Goal: Task Accomplishment & Management: Use online tool/utility

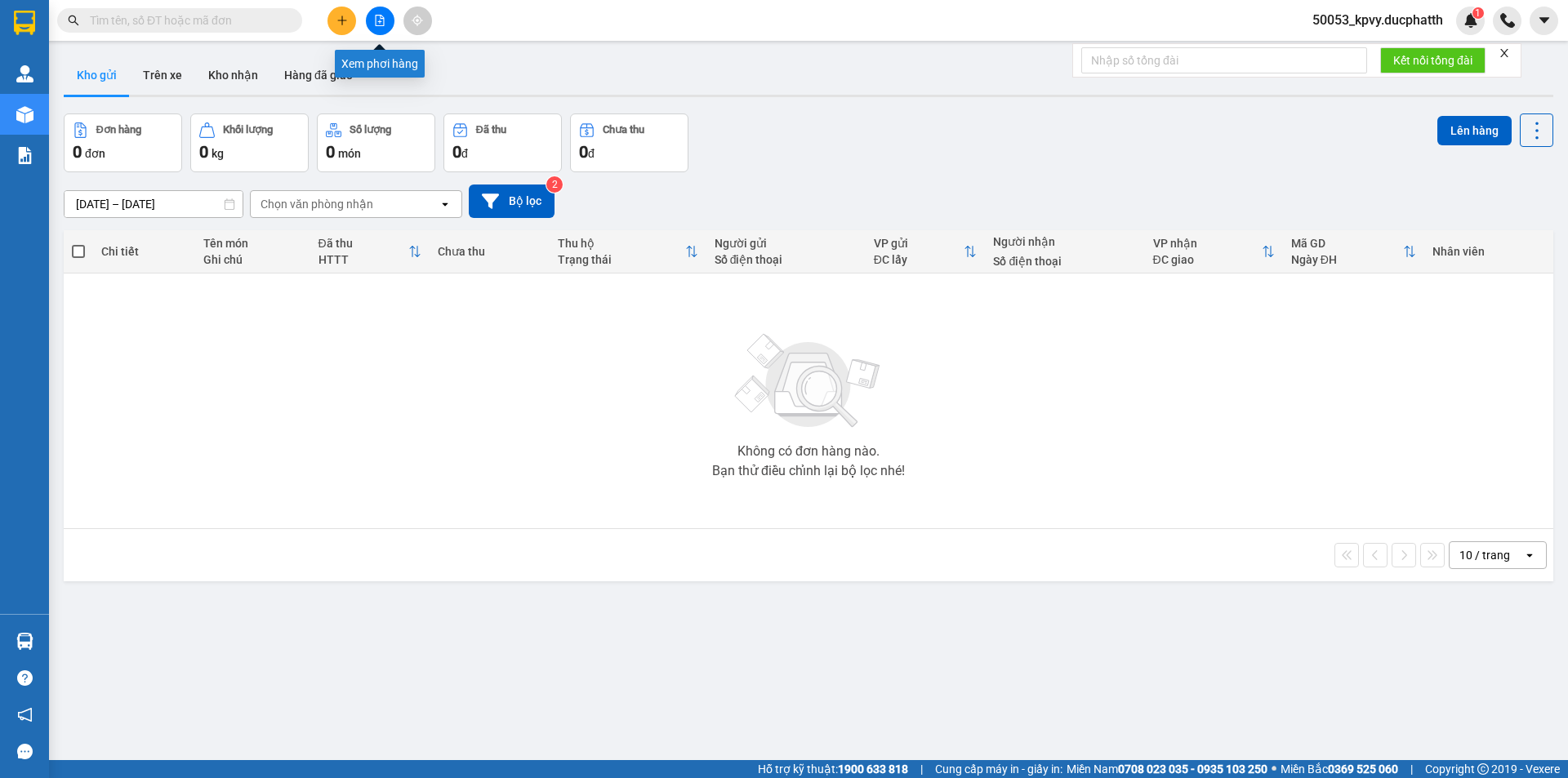
click at [375, 22] on icon "file-add" at bounding box center [380, 20] width 9 height 12
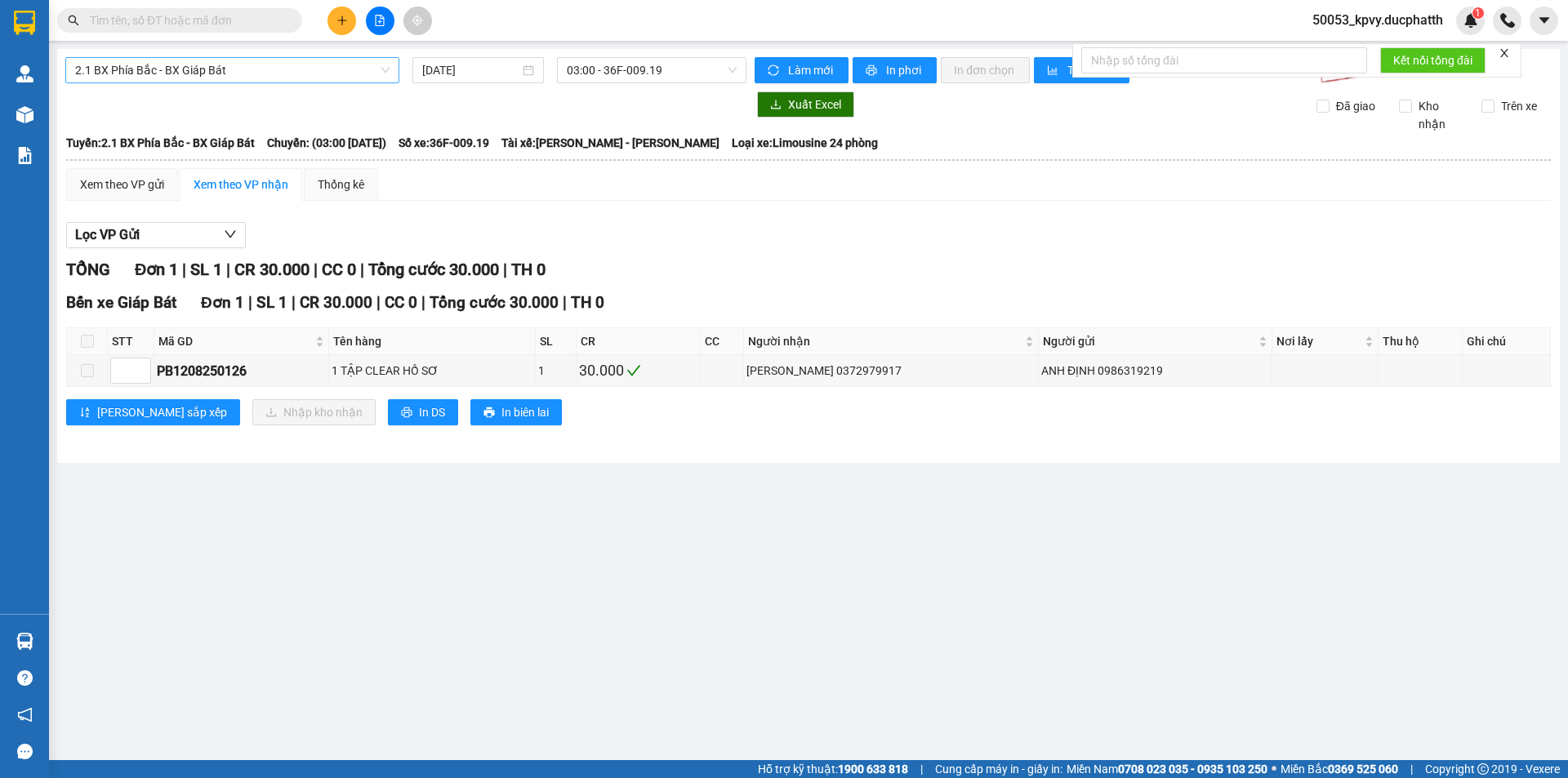
click at [318, 64] on span "2.1 BX Phía Bắc - BX Giáp Bát" at bounding box center [232, 70] width 314 height 25
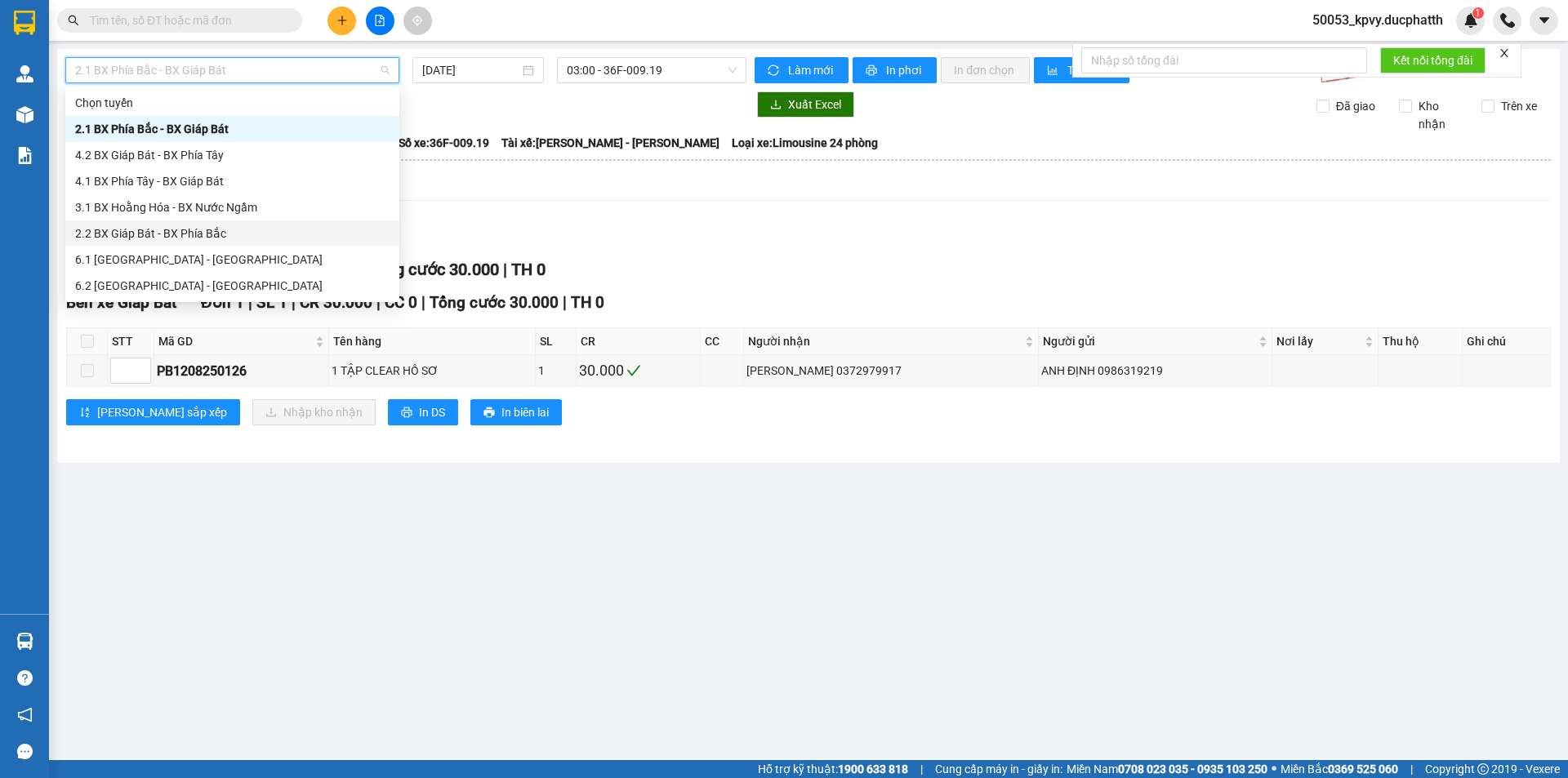
click at [243, 221] on div "2.2 BX Giáp Bát - BX Phía Bắc" at bounding box center [232, 234] width 334 height 27
type input "[DATE]"
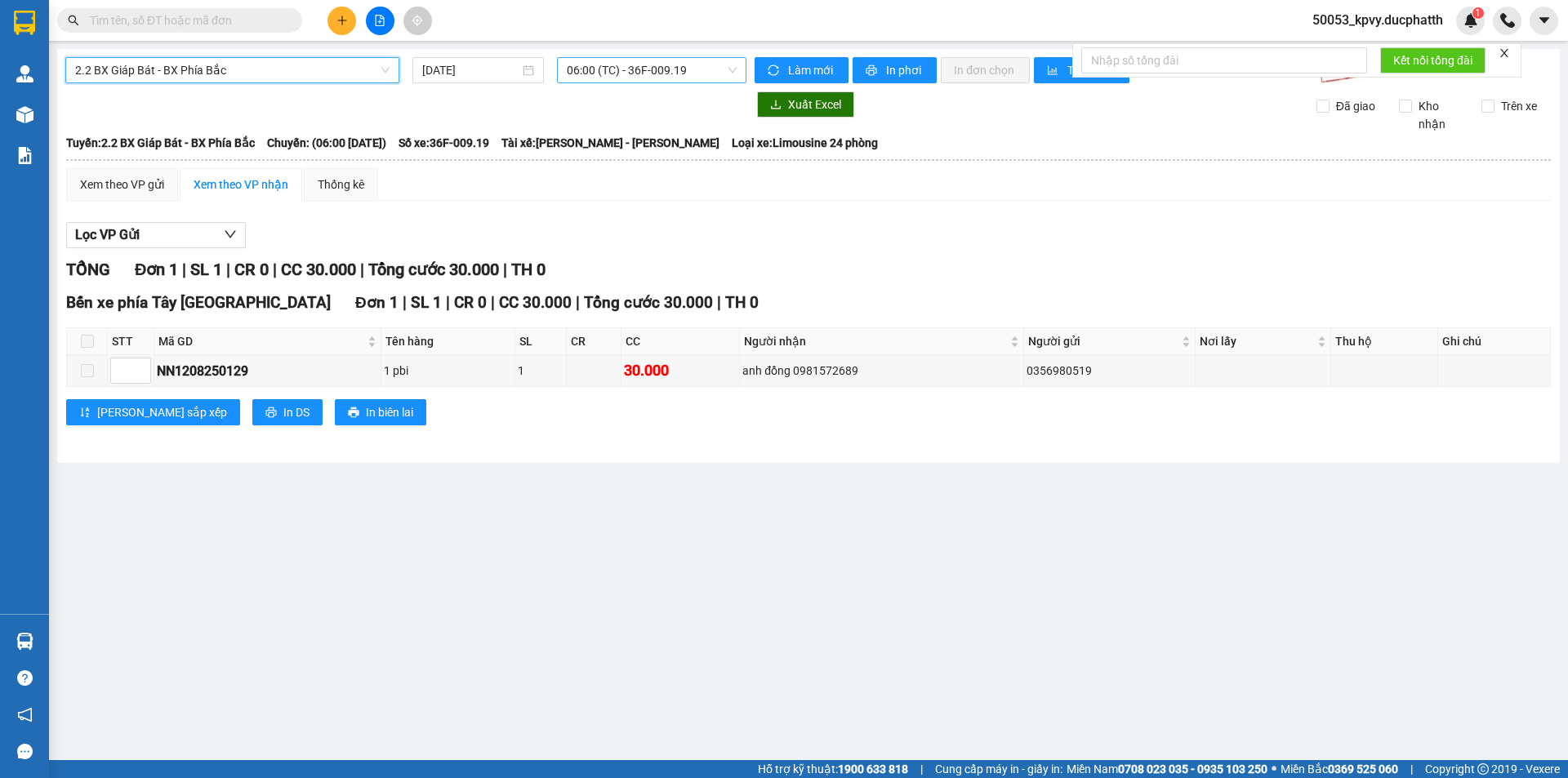
click at [577, 69] on span "06:00 (TC) - 36F-009.19" at bounding box center [652, 70] width 170 height 25
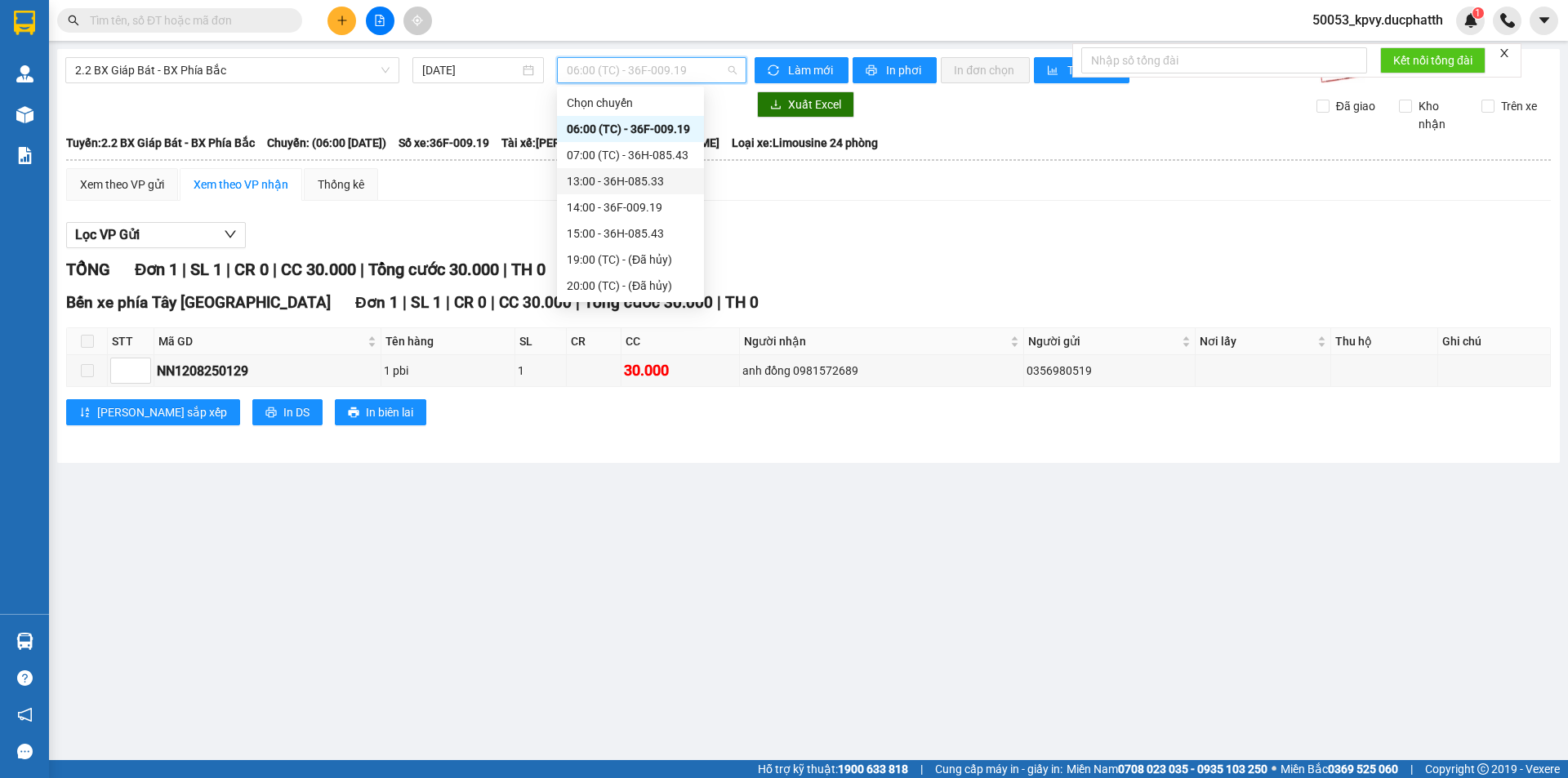
click at [614, 180] on div "13:00 - 36H-085.33" at bounding box center [630, 181] width 127 height 18
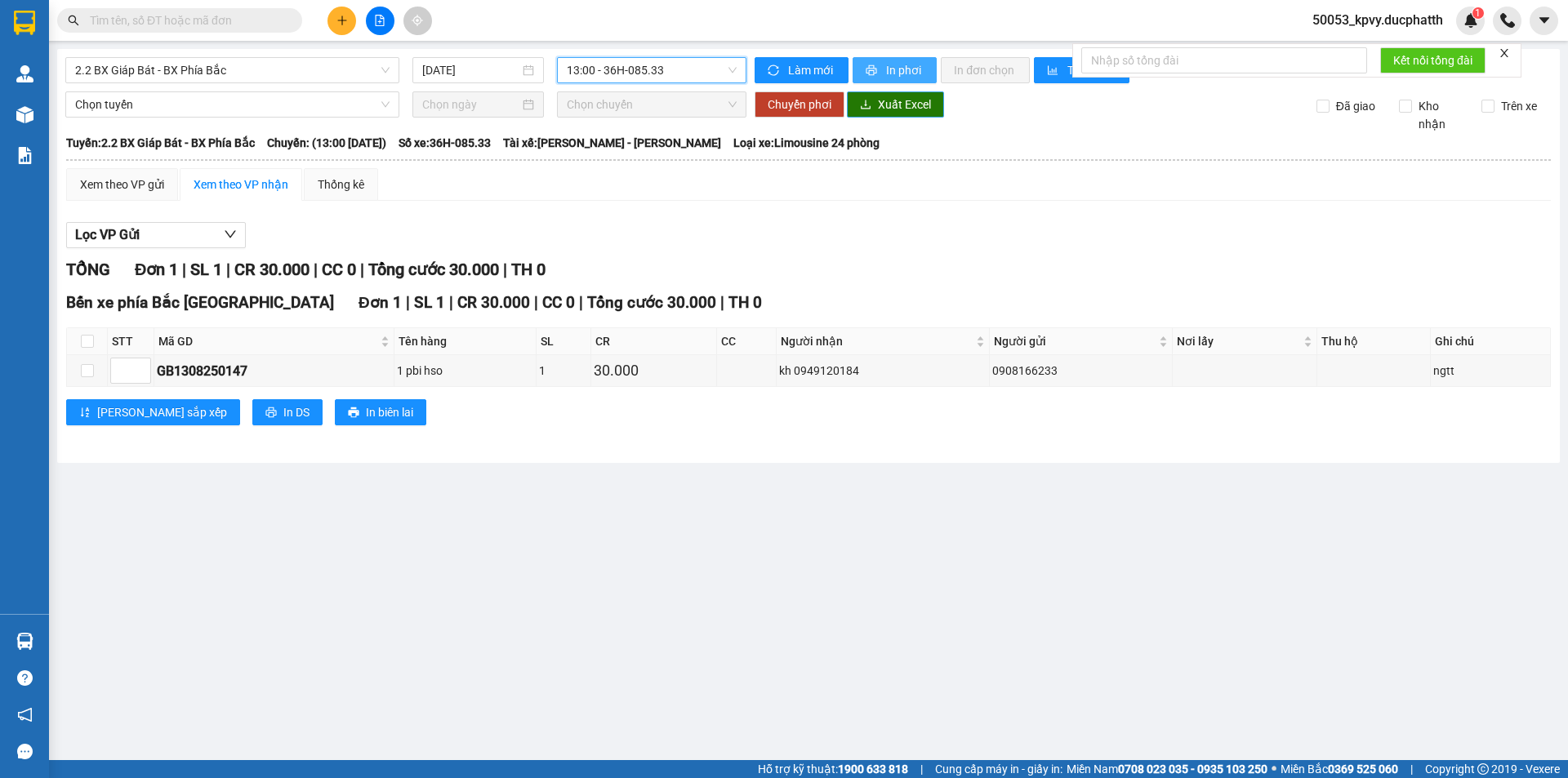
click at [898, 73] on span "In phơi" at bounding box center [905, 70] width 37 height 18
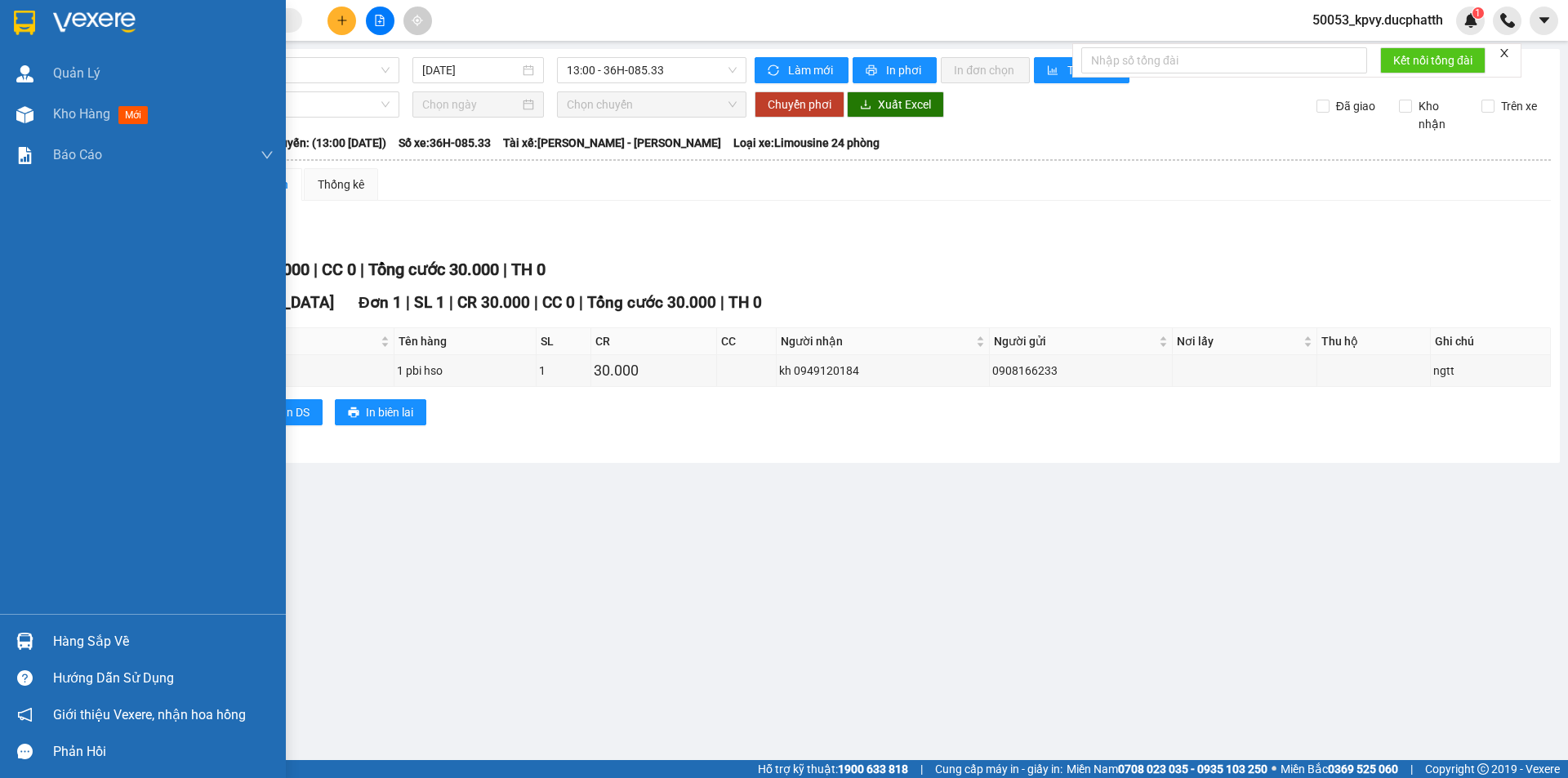
click at [35, 641] on div at bounding box center [25, 642] width 28 height 28
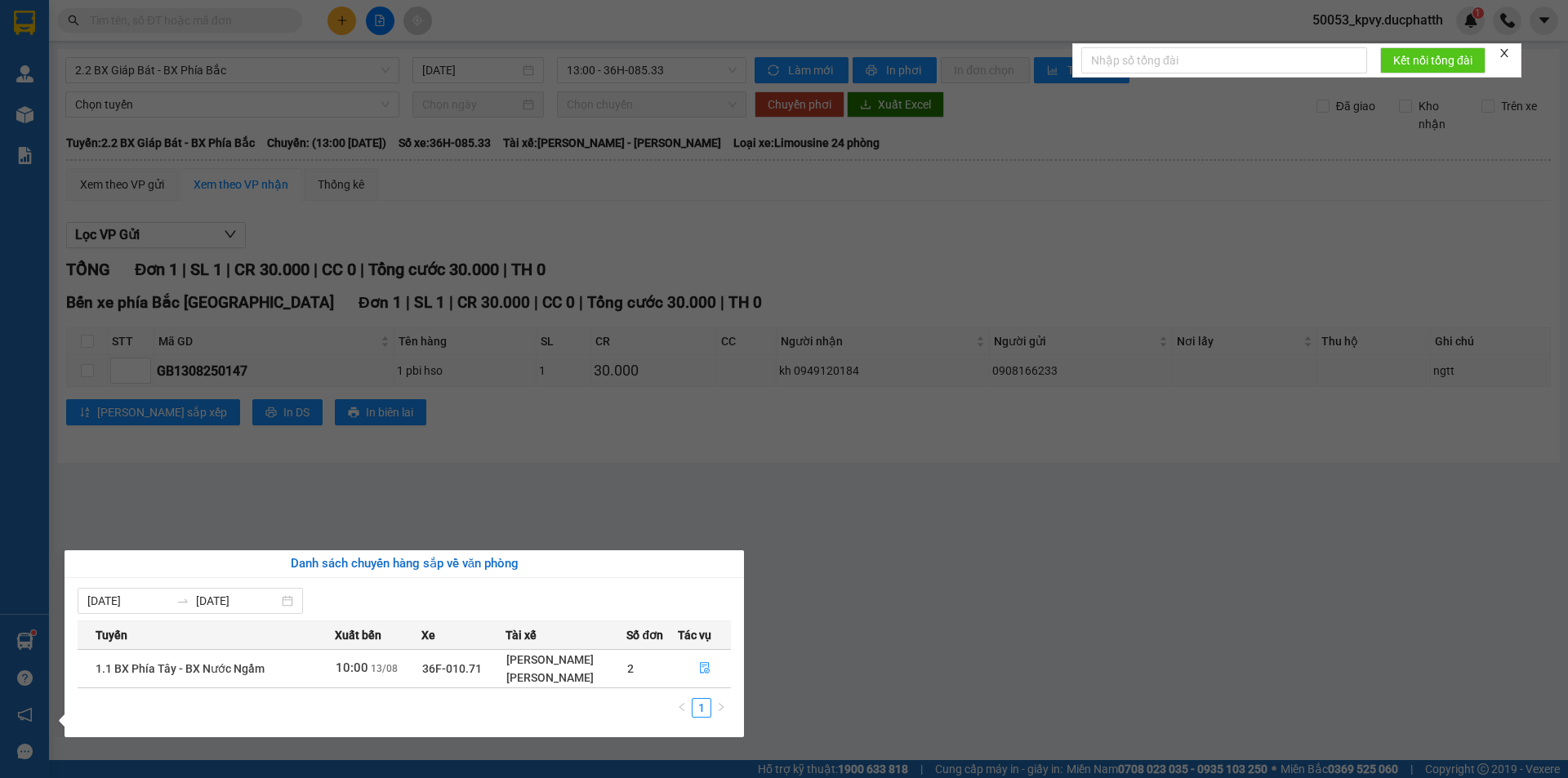
click at [278, 523] on section "Kết quả tìm kiếm ( 0 ) Bộ lọc No Data 50053_kpvy.ducphatth 1 Quản [PERSON_NAME]…" at bounding box center [784, 389] width 1568 height 778
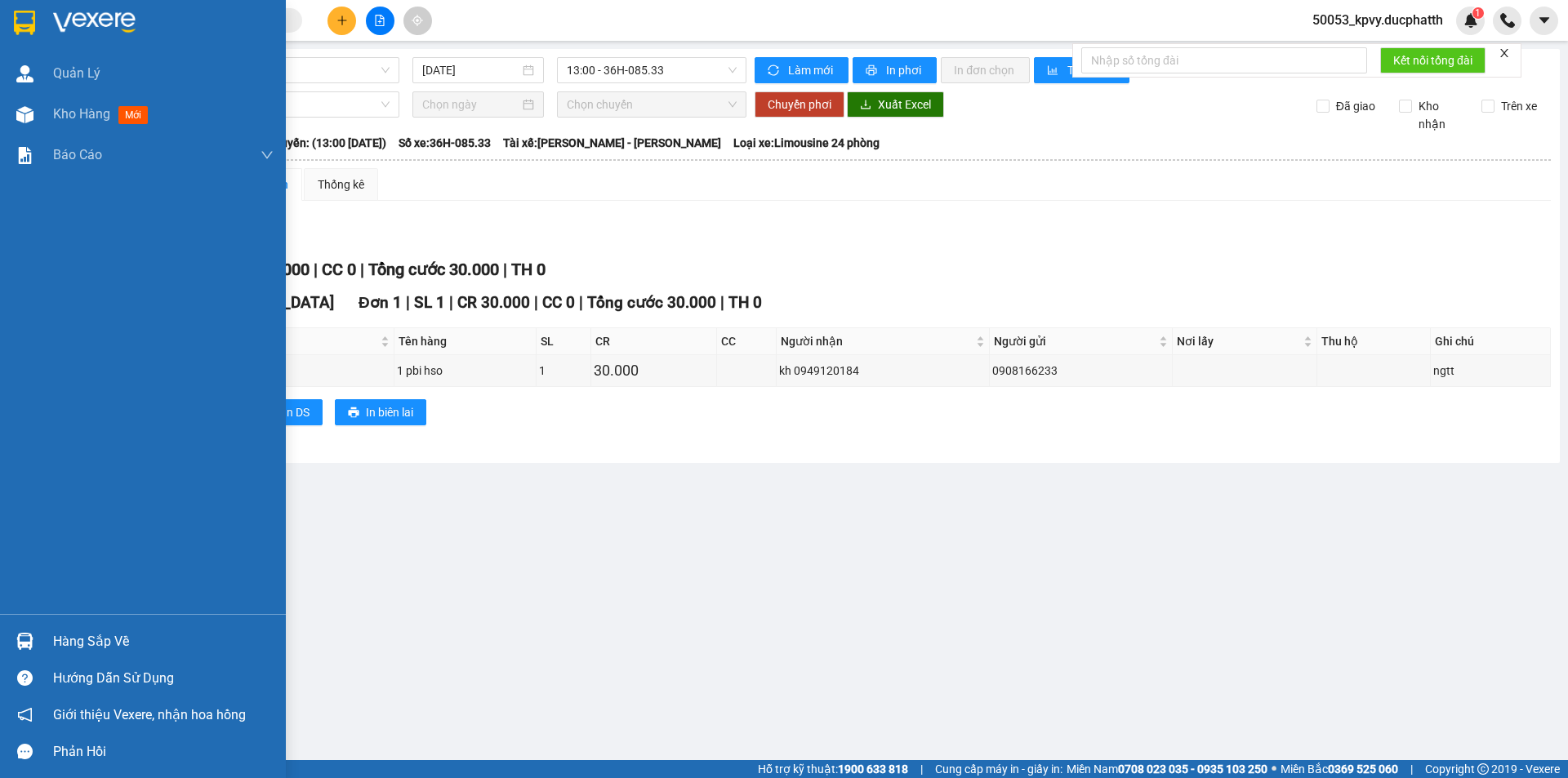
click at [22, 30] on img at bounding box center [25, 23] width 21 height 25
